Goal: Communication & Community: Participate in discussion

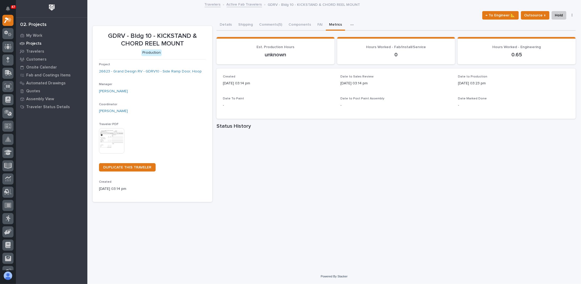
click at [40, 43] on p "Projects" at bounding box center [33, 43] width 15 height 5
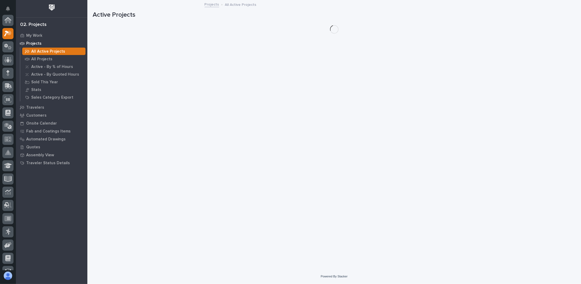
scroll to position [13, 0]
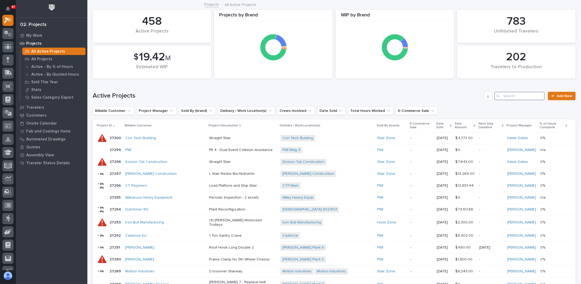
click at [514, 94] on input "Search" at bounding box center [520, 96] width 50 height 8
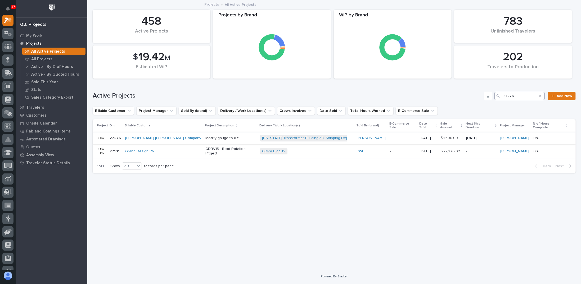
type input "27276"
click at [205, 136] on p "Modify gauge to 87"" at bounding box center [230, 138] width 51 height 5
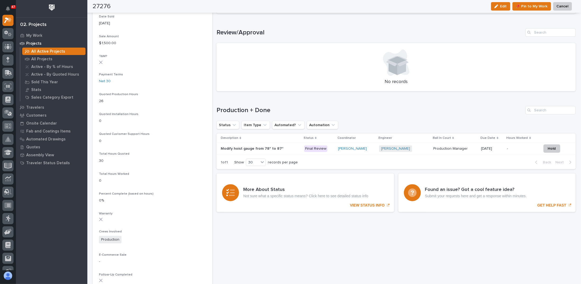
scroll to position [291, 0]
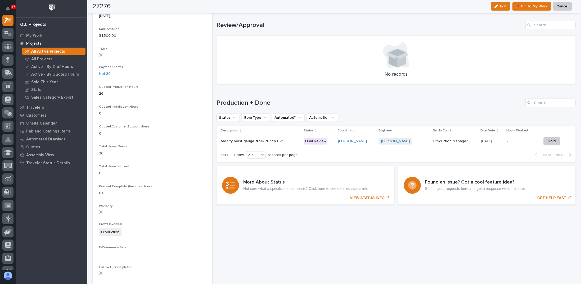
click at [289, 140] on p at bounding box center [260, 141] width 79 height 5
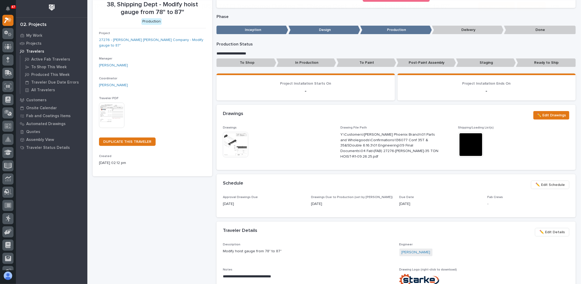
scroll to position [53, 0]
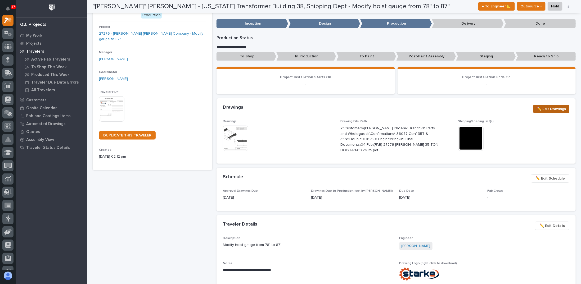
click at [547, 108] on span "✏️ Edit Drawings" at bounding box center [551, 109] width 29 height 6
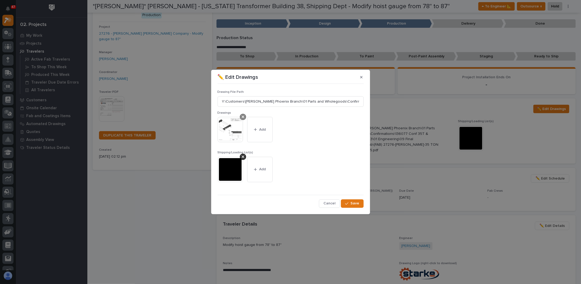
click at [243, 116] on icon at bounding box center [243, 117] width 3 height 4
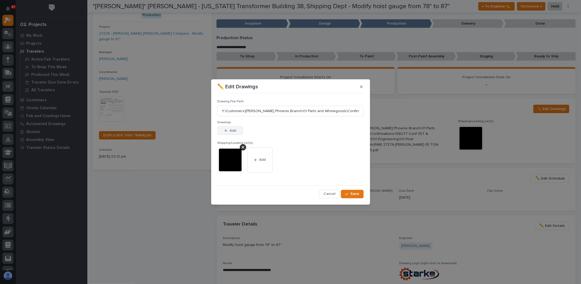
click at [231, 128] on span "Add" at bounding box center [233, 130] width 7 height 5
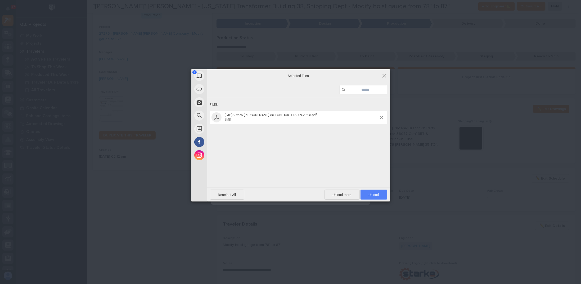
click at [374, 194] on span "Upload 1" at bounding box center [374, 195] width 10 height 4
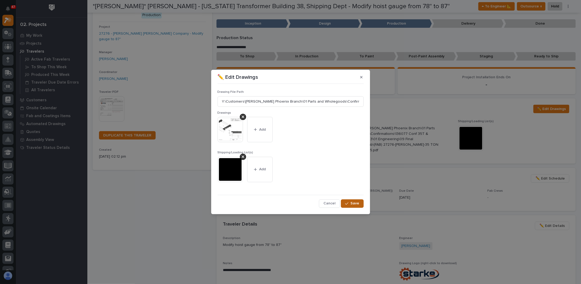
click at [351, 204] on div "button" at bounding box center [347, 204] width 5 height 4
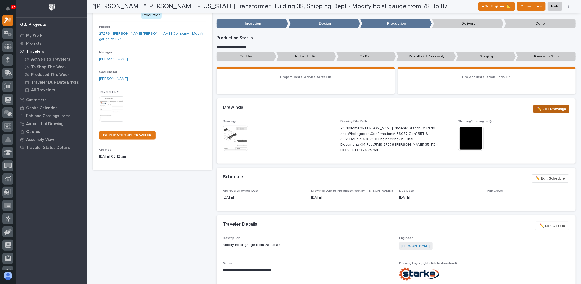
click at [545, 112] on button "✏️ Edit Drawings" at bounding box center [552, 109] width 36 height 8
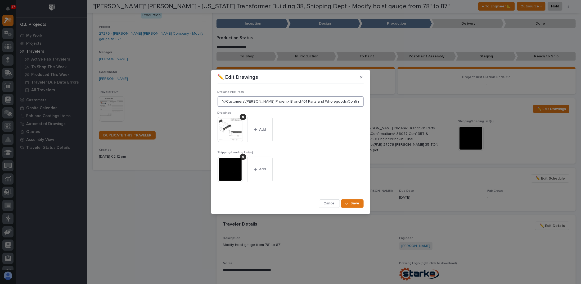
click at [345, 101] on input "Y:\Customers\[PERSON_NAME] Phoenix Branch\01 Parts and Wholegoods\Confirmations…" at bounding box center [291, 101] width 146 height 11
drag, startPoint x: 222, startPoint y: 101, endPoint x: 474, endPoint y: 114, distance: 252.2
click at [474, 114] on div "✏️ Edit Drawings Drawing File Path Y:\Customers\[PERSON_NAME] Phoenix Branch\01…" at bounding box center [290, 142] width 581 height 284
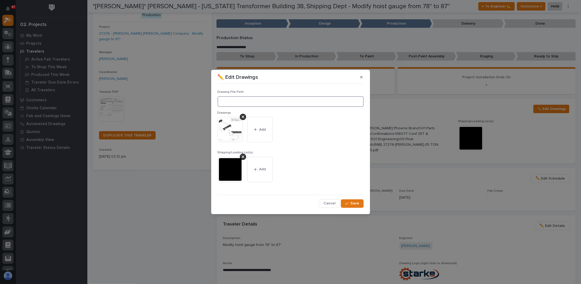
click at [246, 100] on input at bounding box center [291, 101] width 146 height 11
paste input "Y:\Customers\[PERSON_NAME] Phoenix Branch\01 Parts and Wholegoods\Confirmations…"
type input "Y:\Customers\[PERSON_NAME] Phoenix Branch\01 Parts and Wholegoods\Confirmations…"
click at [356, 204] on span "Save" at bounding box center [355, 203] width 9 height 5
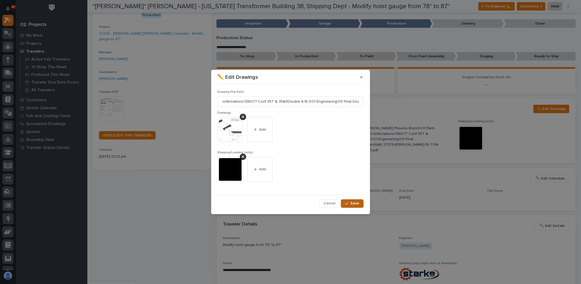
scroll to position [0, 0]
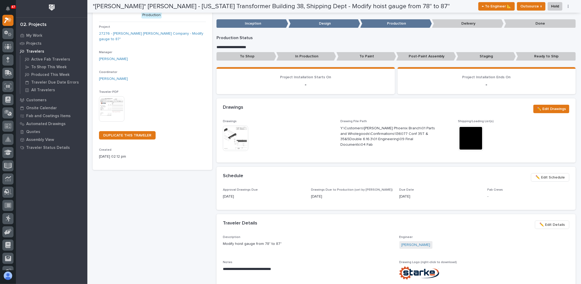
click at [376, 103] on div "Drawings ✏️ Edit Drawings" at bounding box center [396, 108] width 359 height 21
click at [37, 44] on p "Projects" at bounding box center [33, 43] width 15 height 5
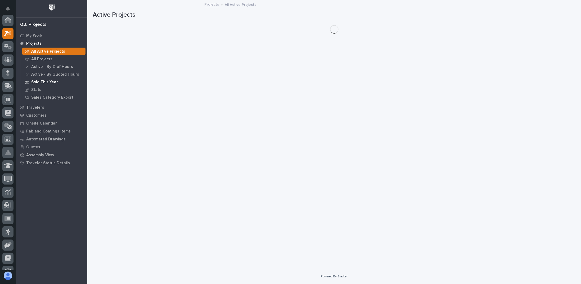
scroll to position [13, 0]
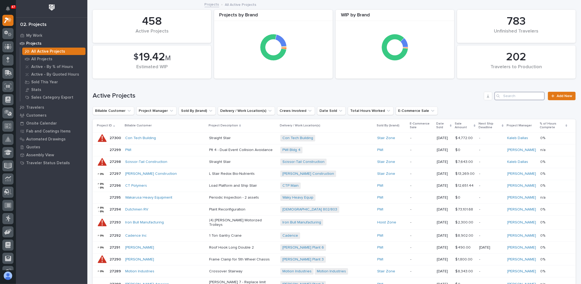
click at [516, 95] on input "Search" at bounding box center [520, 96] width 50 height 8
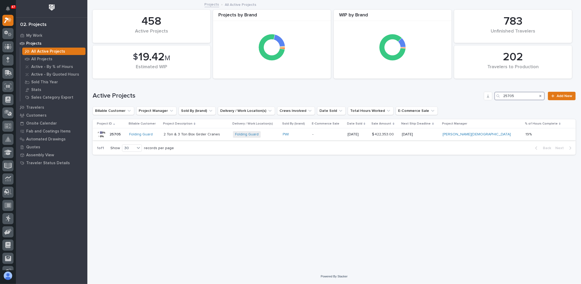
type input "25705"
click at [229, 136] on p "2 Ton & 3 Ton Box Girder Cranes" at bounding box center [196, 134] width 65 height 5
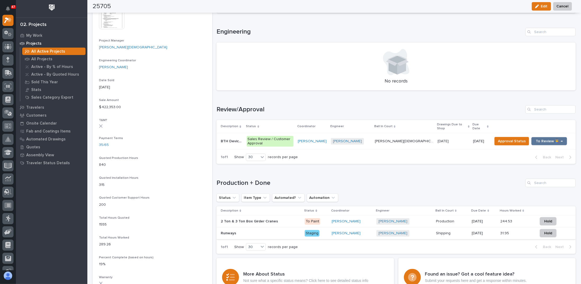
scroll to position [291, 0]
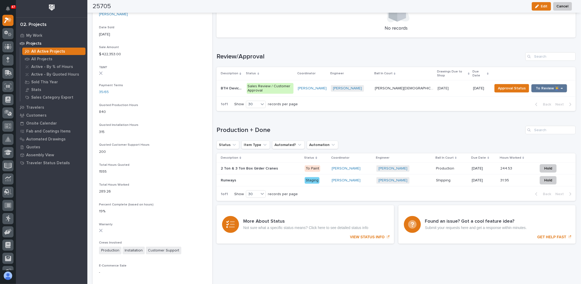
click at [238, 85] on p "BTH Devices" at bounding box center [232, 88] width 23 height 6
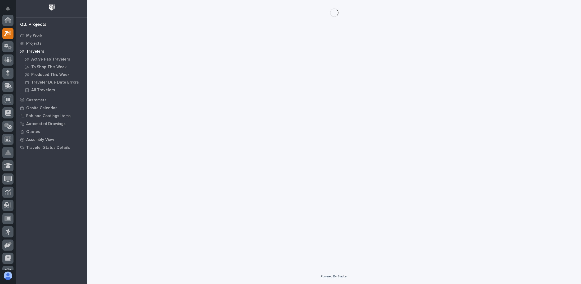
scroll to position [13, 0]
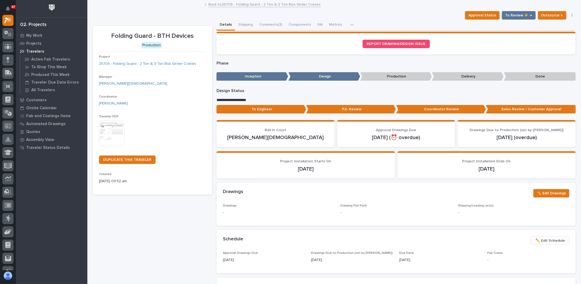
click at [267, 26] on button "Comments (3)" at bounding box center [270, 25] width 29 height 11
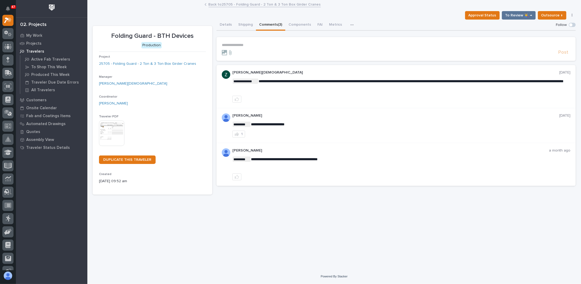
click at [252, 43] on p "**********" at bounding box center [396, 45] width 349 height 5
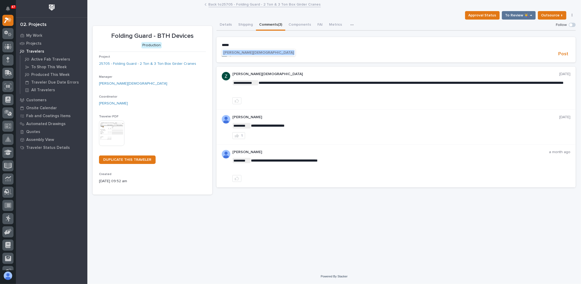
click at [231, 54] on button "[PERSON_NAME][DEMOGRAPHIC_DATA]" at bounding box center [259, 52] width 72 height 5
click at [263, 44] on p "﻿ * ******** ﻿ ﻿" at bounding box center [396, 45] width 349 height 5
click at [380, 43] on p "**********" at bounding box center [396, 45] width 349 height 5
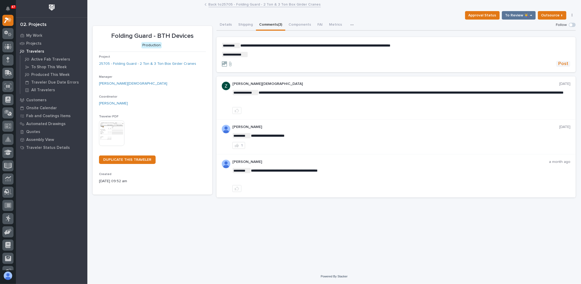
click at [564, 61] on span "Post" at bounding box center [563, 64] width 10 height 6
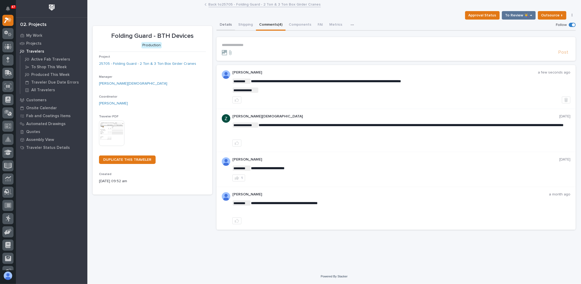
click at [228, 25] on button "Details" at bounding box center [226, 25] width 19 height 11
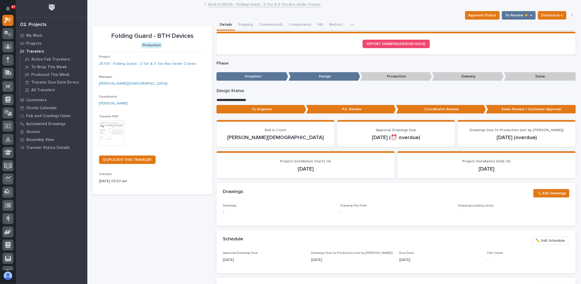
click at [246, 6] on link "Back to 25705 - Folding Guard - 2 Ton & 3 Ton Box Girder Cranes" at bounding box center [265, 4] width 112 height 6
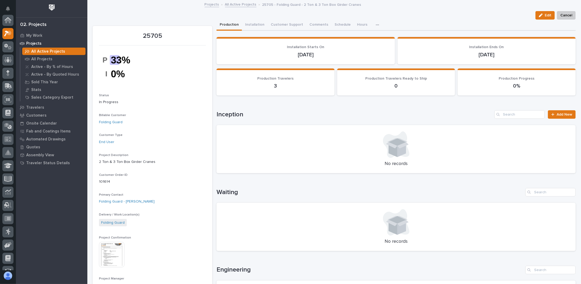
scroll to position [13, 0]
click at [44, 60] on p "All Projects" at bounding box center [41, 59] width 21 height 5
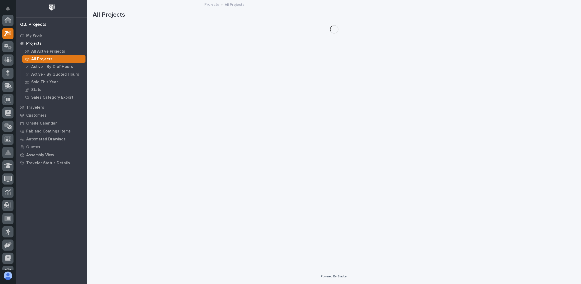
scroll to position [13, 0]
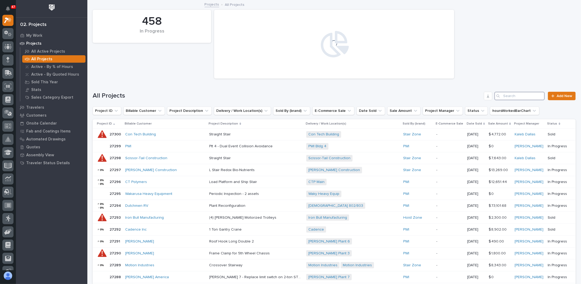
click at [527, 97] on input "Search" at bounding box center [520, 96] width 50 height 8
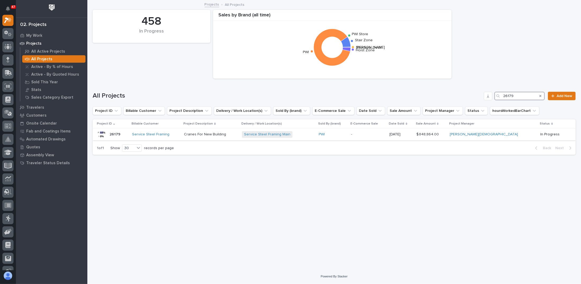
type input "26179"
click at [222, 138] on div "Cranes For New Building Cranes For New Building" at bounding box center [211, 134] width 54 height 9
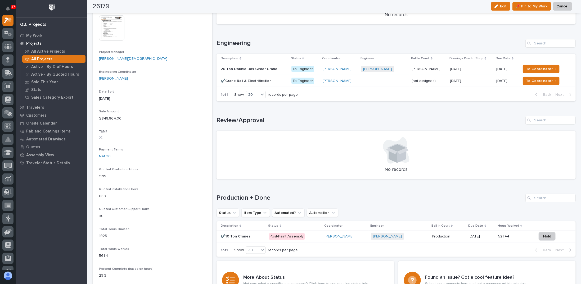
scroll to position [212, 0]
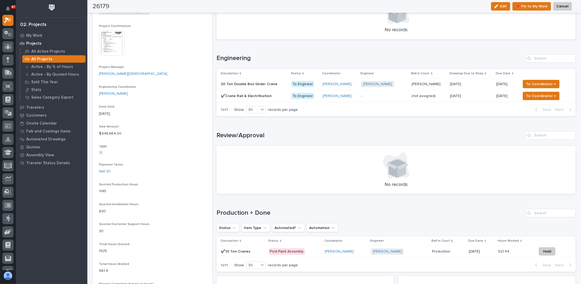
click at [278, 48] on div "Loading... Saving… Engineering Description Status Coordinator Engineer Ball In …" at bounding box center [396, 82] width 359 height 77
